Goal: Task Accomplishment & Management: Manage account settings

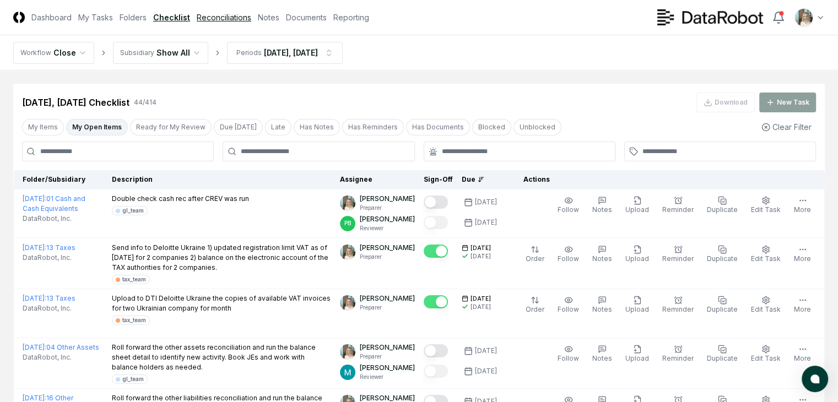
click at [251, 19] on link "Reconciliations" at bounding box center [224, 18] width 55 height 12
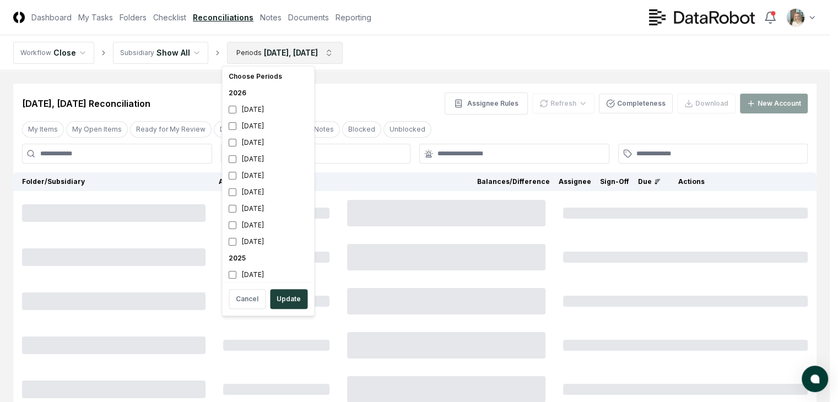
click at [317, 50] on html "CloseCore Dashboard My Tasks Folders Checklist Reconciliations Notes Documents …" at bounding box center [419, 245] width 838 height 491
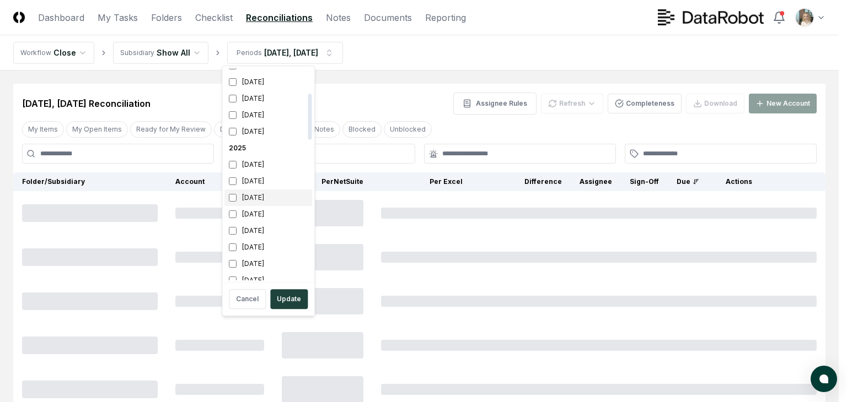
scroll to position [147, 0]
click at [245, 162] on div "[DATE]" at bounding box center [268, 161] width 88 height 17
click at [282, 303] on button "Update" at bounding box center [288, 299] width 37 height 20
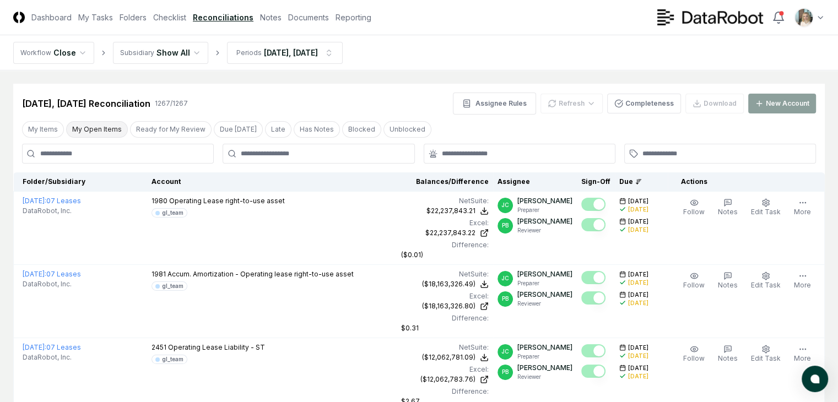
click at [98, 128] on button "My Open Items" at bounding box center [97, 129] width 62 height 17
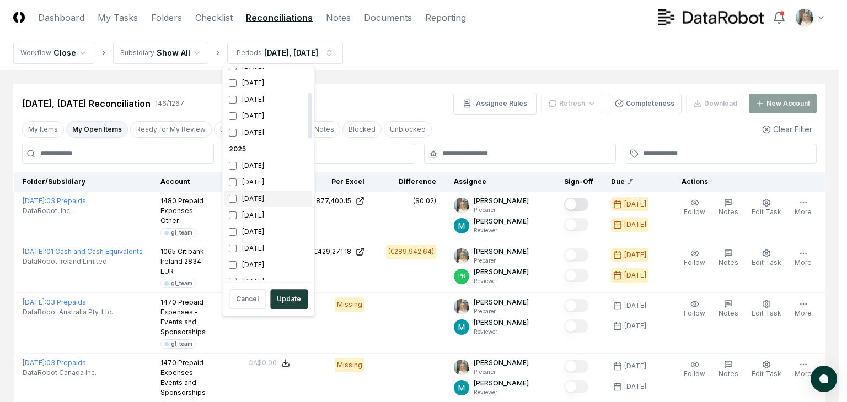
scroll to position [110, 0]
click at [251, 197] on div "[DATE]" at bounding box center [268, 198] width 88 height 17
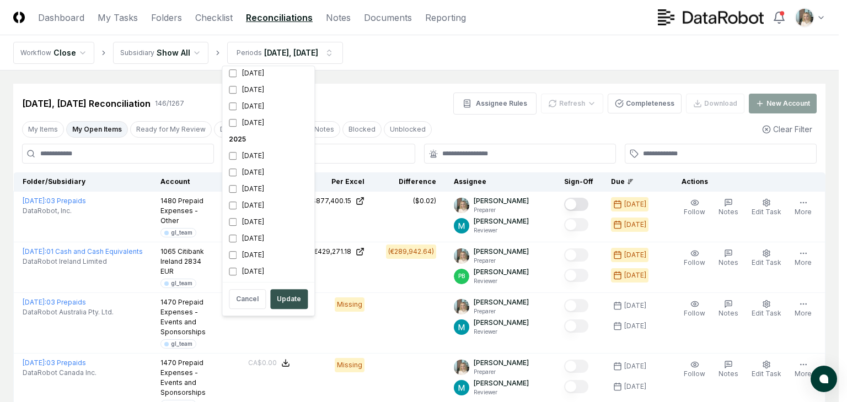
click at [284, 299] on button "Update" at bounding box center [288, 299] width 37 height 20
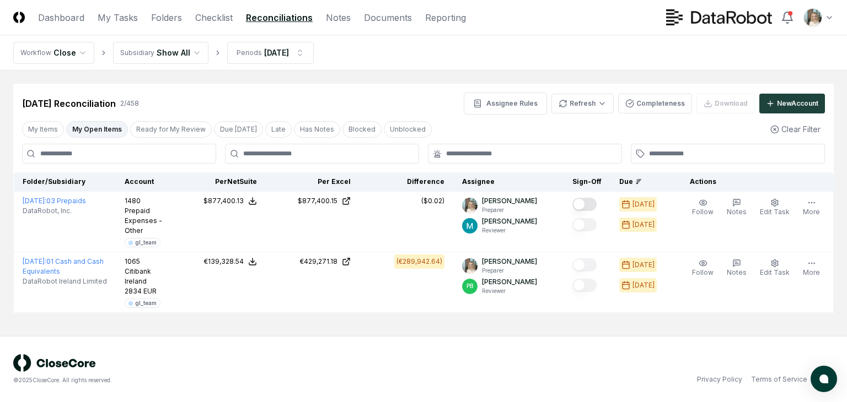
click at [98, 128] on button "My Open Items" at bounding box center [97, 129] width 62 height 17
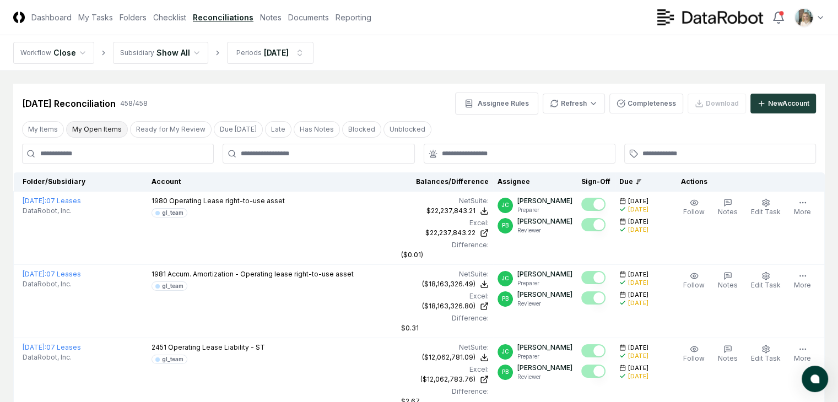
click at [97, 127] on button "My Open Items" at bounding box center [97, 129] width 62 height 17
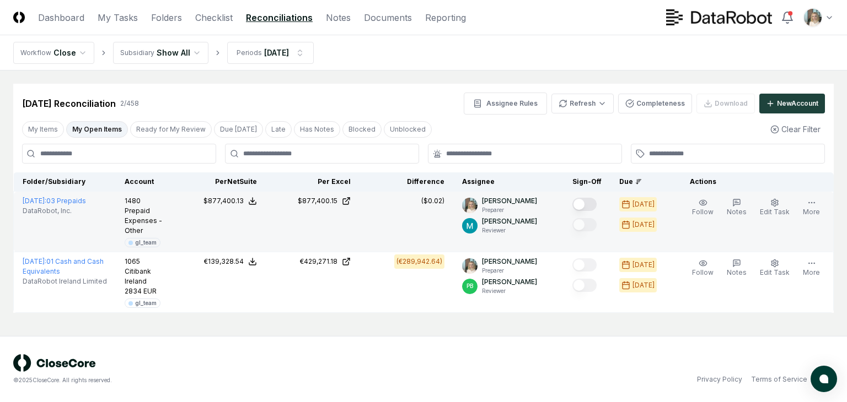
click at [596, 206] on button "Mark complete" at bounding box center [584, 204] width 24 height 13
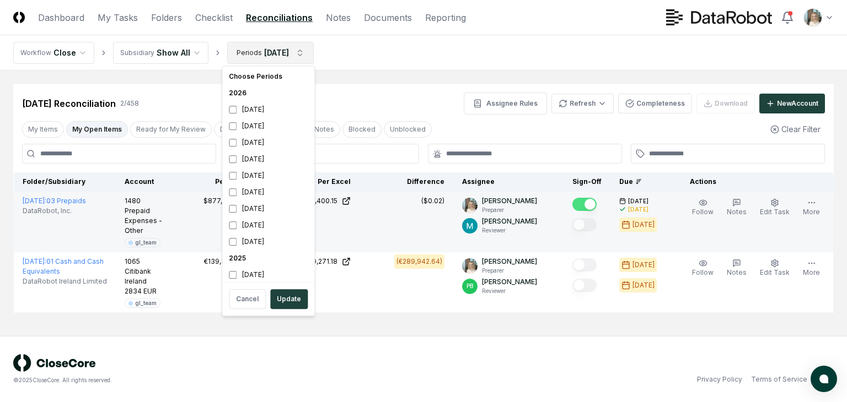
click at [280, 50] on html "CloseCore Dashboard My Tasks Folders Checklist Reconciliations Notes Documents …" at bounding box center [423, 201] width 847 height 402
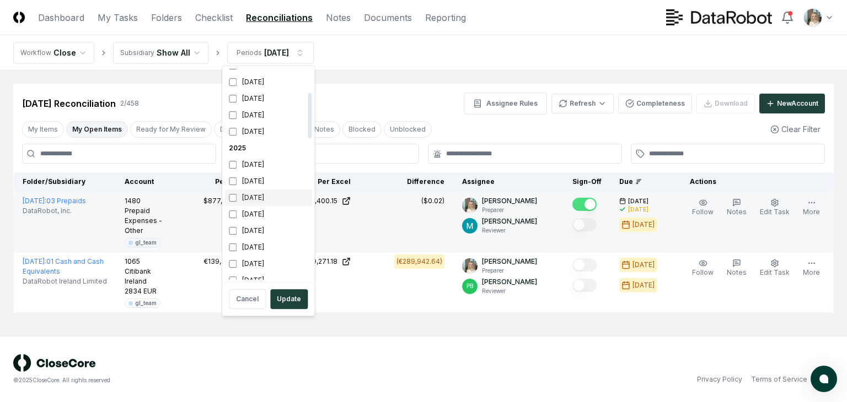
click at [259, 197] on div "[DATE]" at bounding box center [268, 198] width 88 height 17
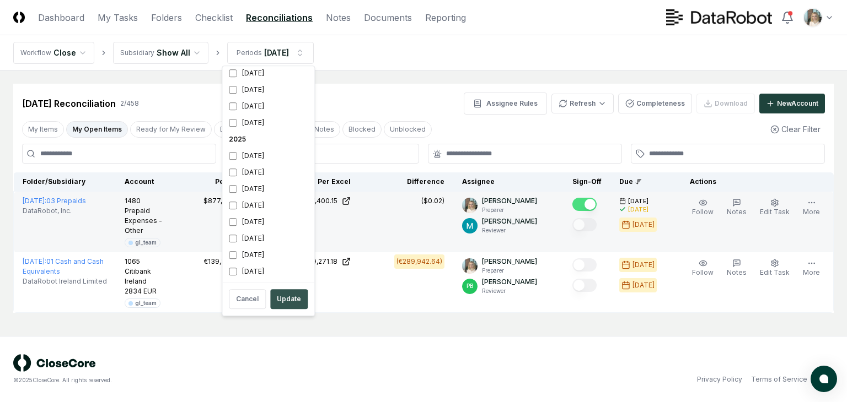
click at [281, 299] on button "Update" at bounding box center [288, 299] width 37 height 20
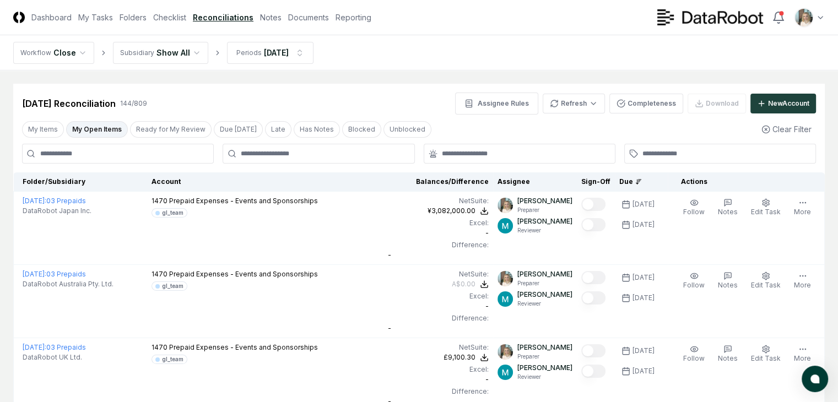
click at [95, 128] on button "My Open Items" at bounding box center [97, 129] width 62 height 17
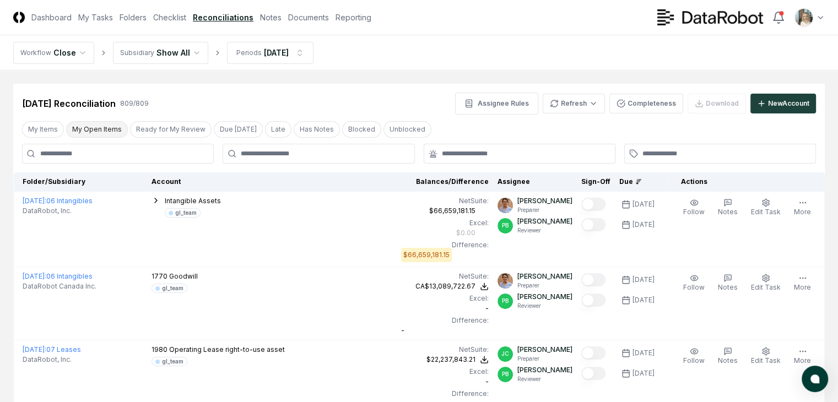
click at [100, 130] on button "My Open Items" at bounding box center [97, 129] width 62 height 17
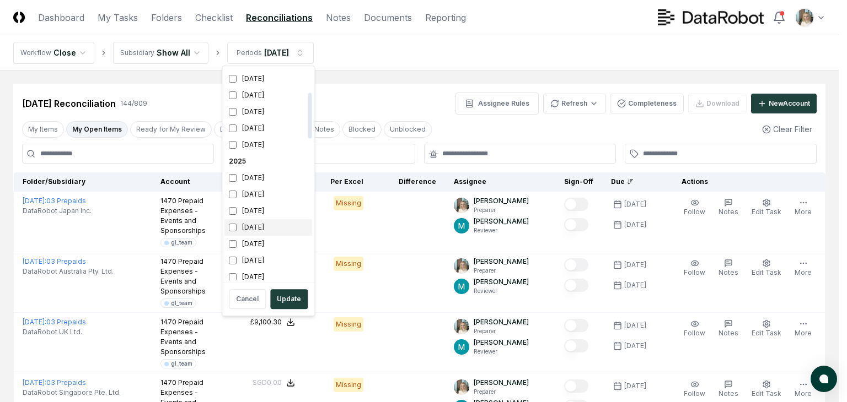
scroll to position [110, 0]
click at [255, 214] on div "[DATE]" at bounding box center [268, 214] width 88 height 17
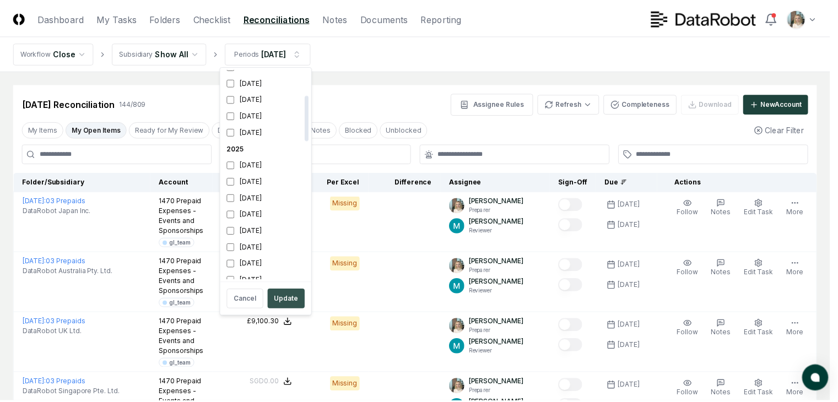
scroll to position [119, 0]
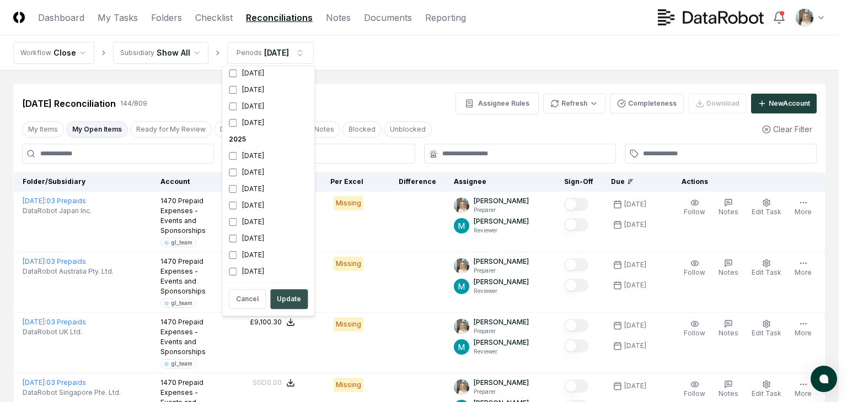
click at [287, 299] on button "Update" at bounding box center [288, 299] width 37 height 20
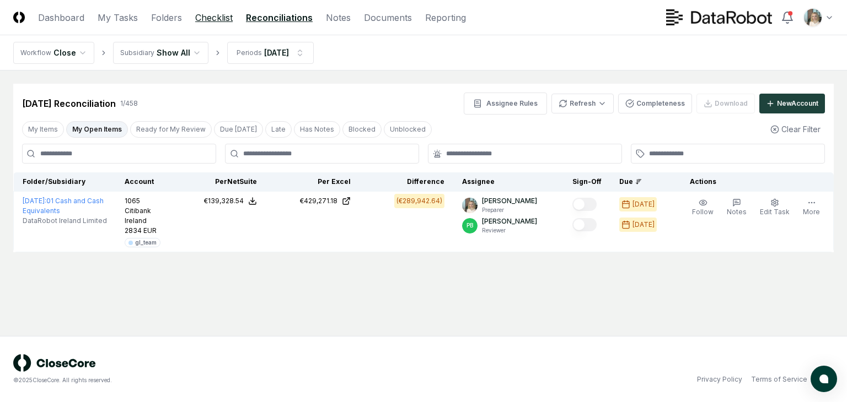
click at [212, 19] on link "Checklist" at bounding box center [213, 17] width 37 height 13
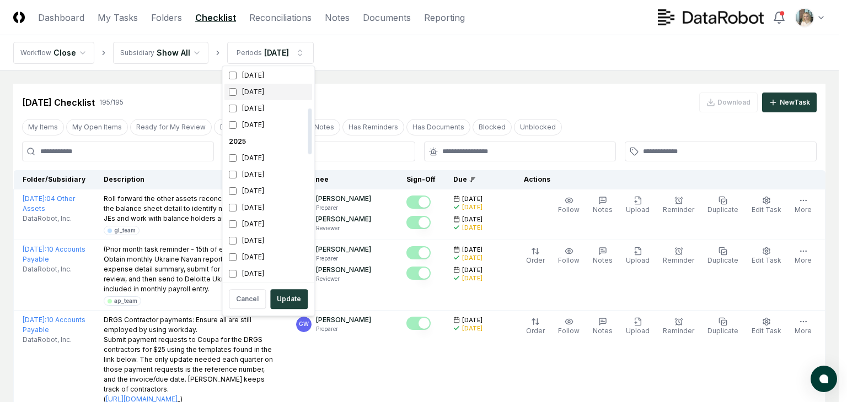
scroll to position [184, 0]
click at [255, 122] on div "[DATE]" at bounding box center [268, 124] width 88 height 17
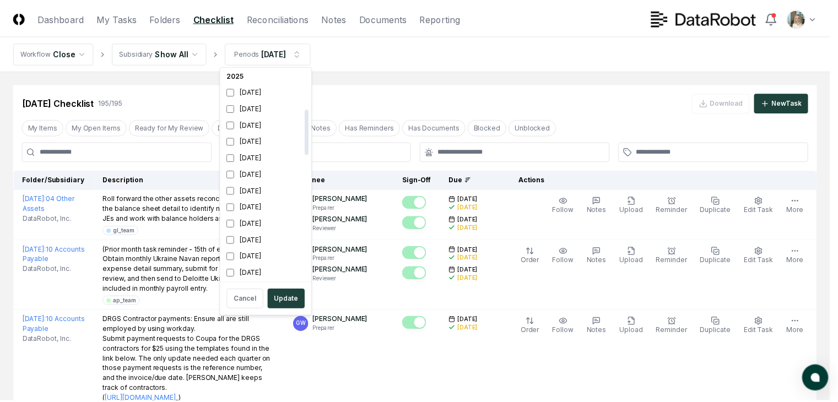
scroll to position [185, 0]
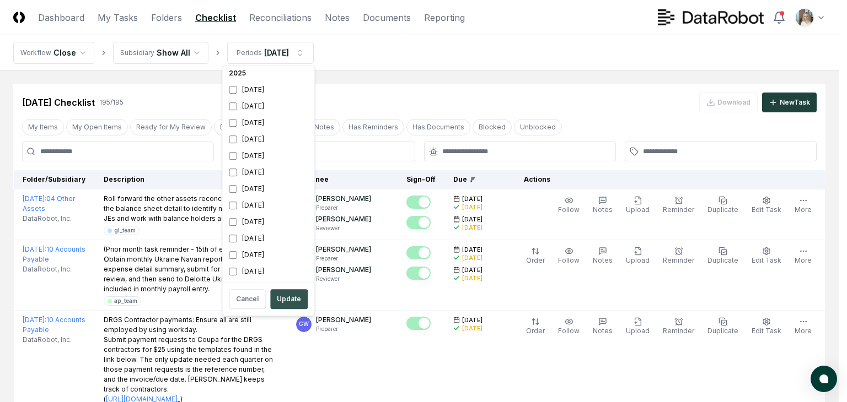
click at [289, 299] on button "Update" at bounding box center [288, 299] width 37 height 20
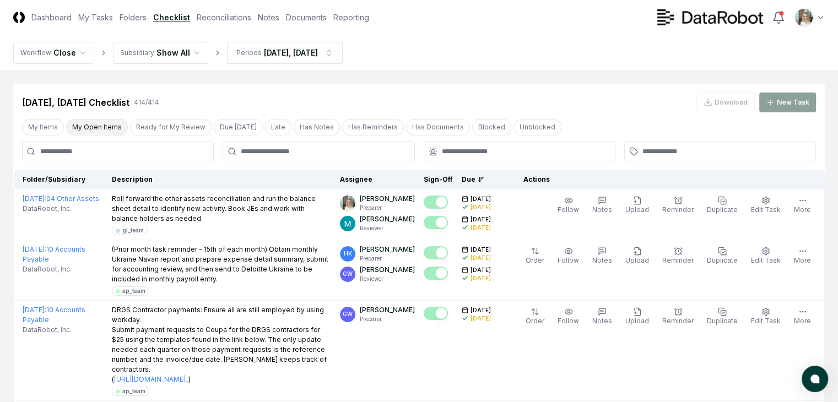
click at [95, 126] on button "My Open Items" at bounding box center [97, 127] width 62 height 17
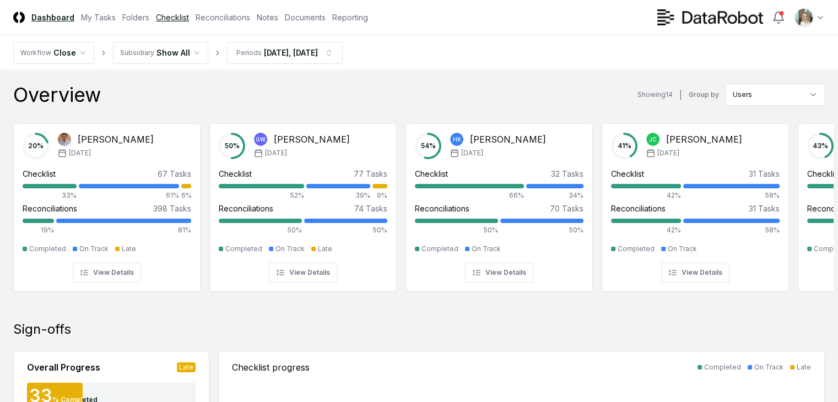
click at [189, 18] on link "Checklist" at bounding box center [172, 18] width 33 height 12
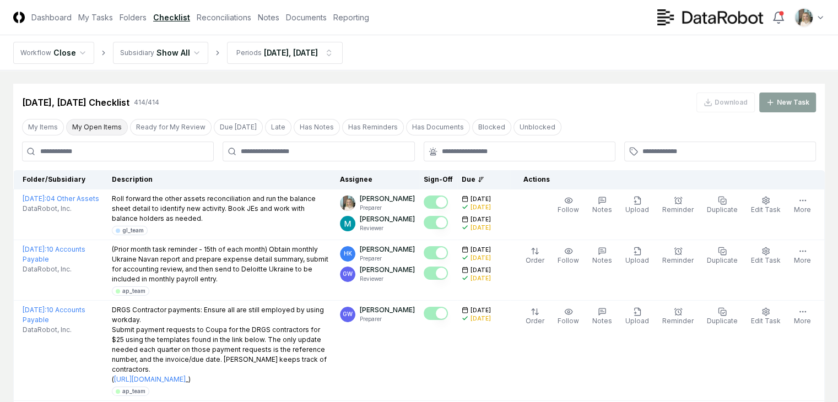
click at [99, 128] on button "My Open Items" at bounding box center [97, 127] width 62 height 17
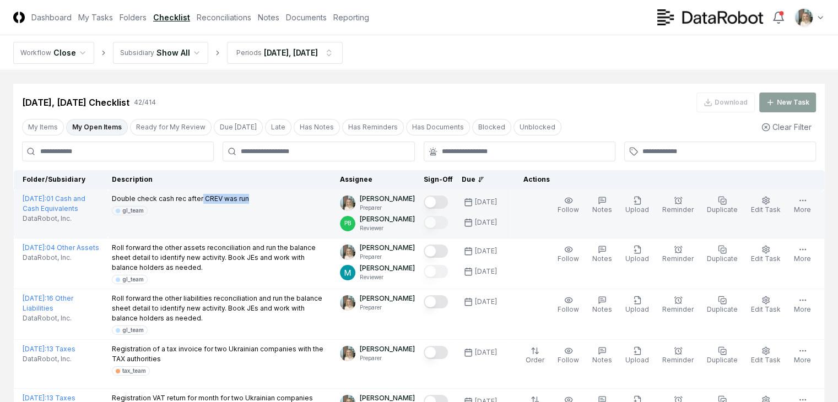
drag, startPoint x: 194, startPoint y: 196, endPoint x: 240, endPoint y: 198, distance: 46.4
click at [240, 198] on div "Double check cash rec after CREV was run gl_team" at bounding box center [222, 204] width 220 height 21
copy p "CREV was run"
